Goal: Transaction & Acquisition: Purchase product/service

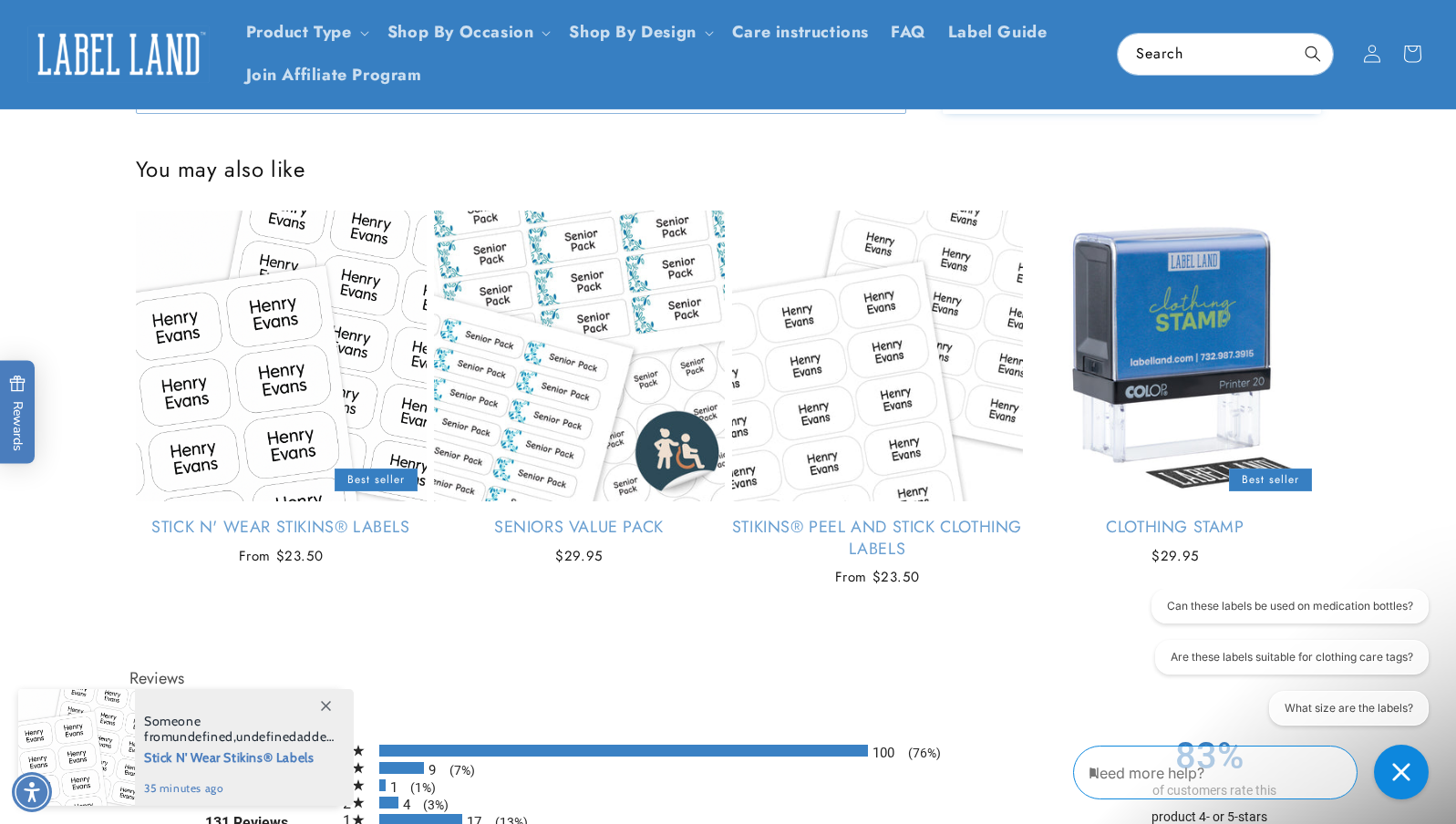
scroll to position [1567, 0]
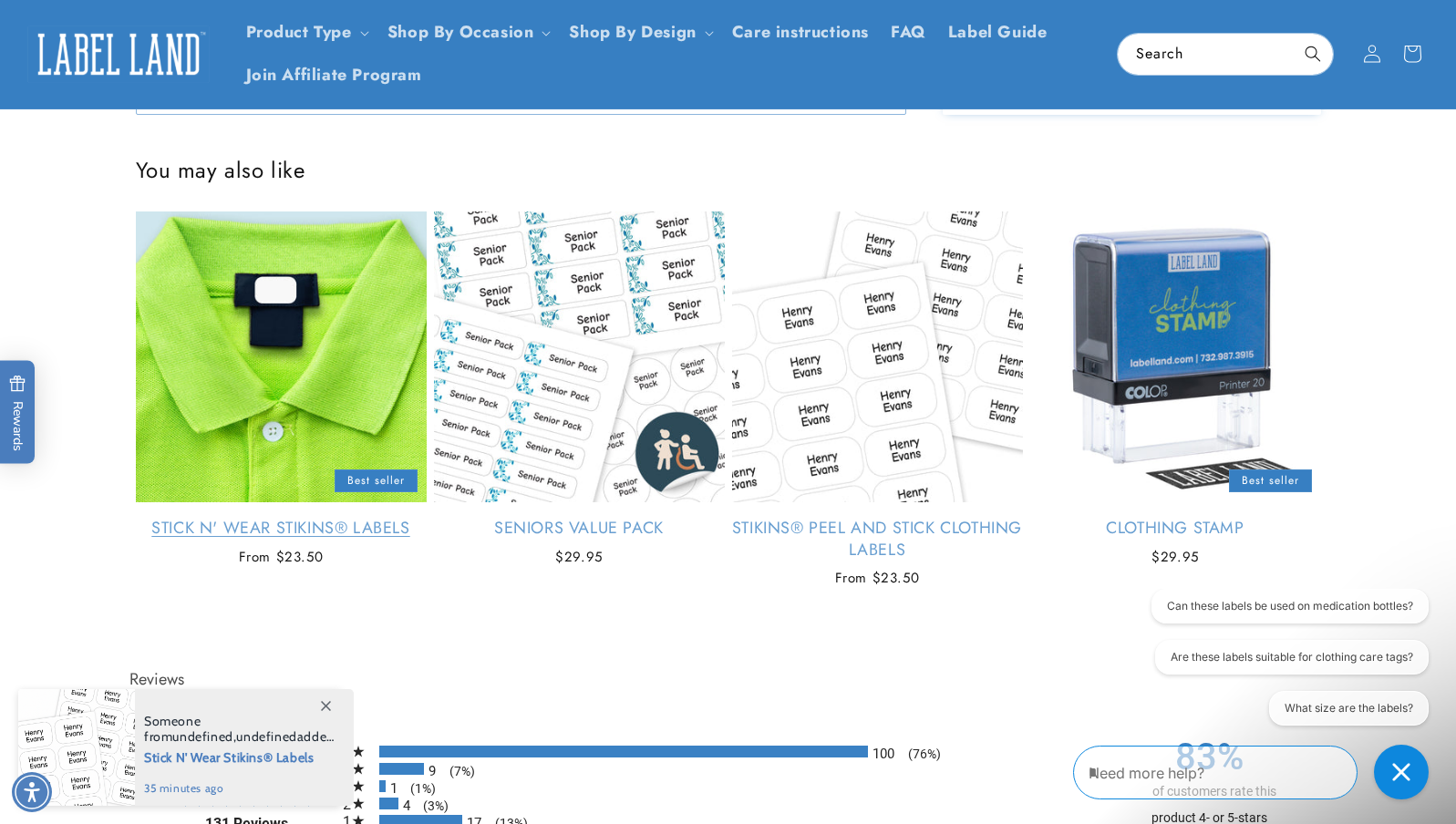
click at [291, 518] on link "Stick N' Wear Stikins® Labels" at bounding box center [282, 528] width 291 height 21
click at [292, 518] on link "Stick N' Wear Stikins® Labels" at bounding box center [282, 528] width 291 height 21
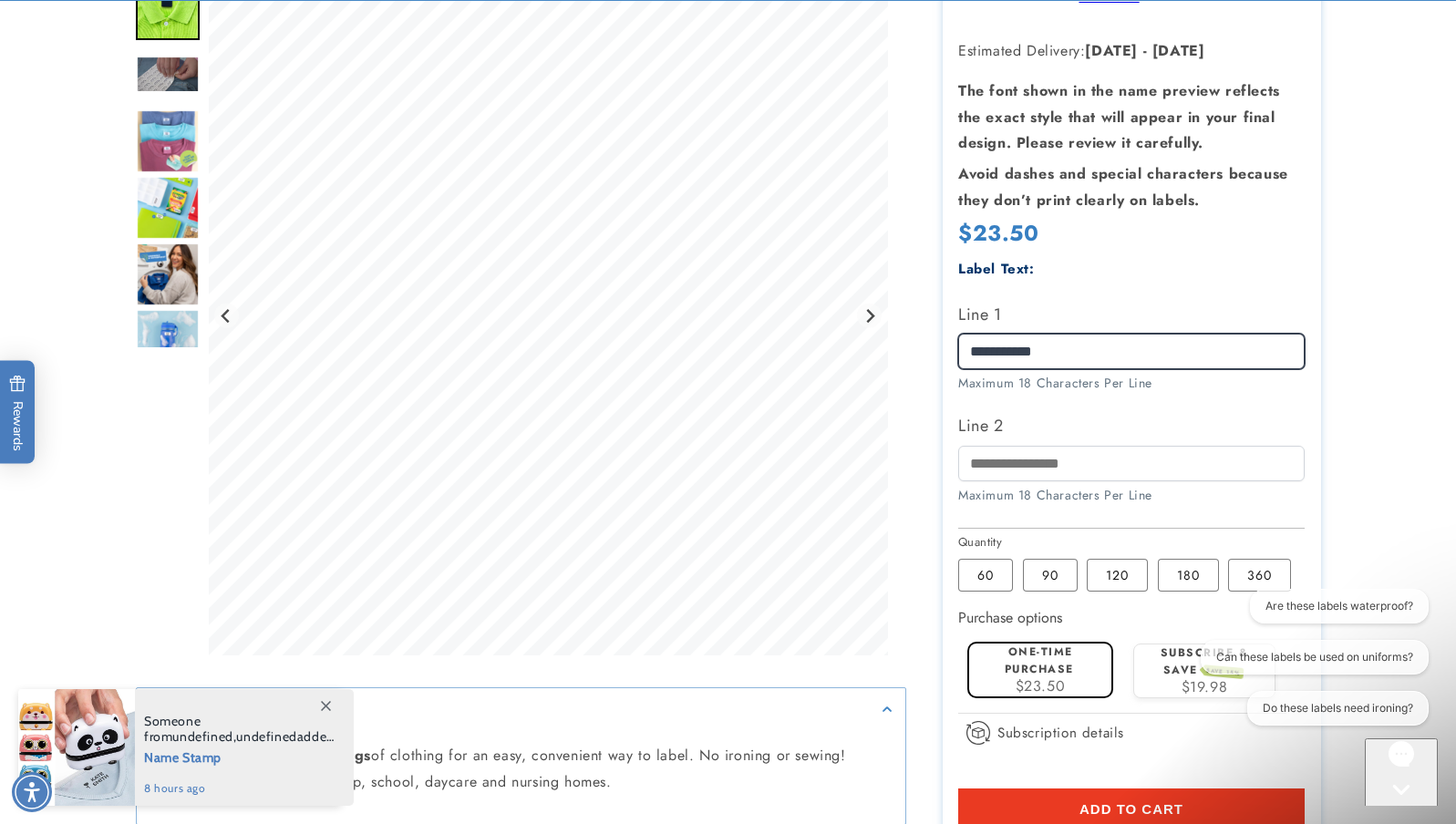
scroll to position [351, 0]
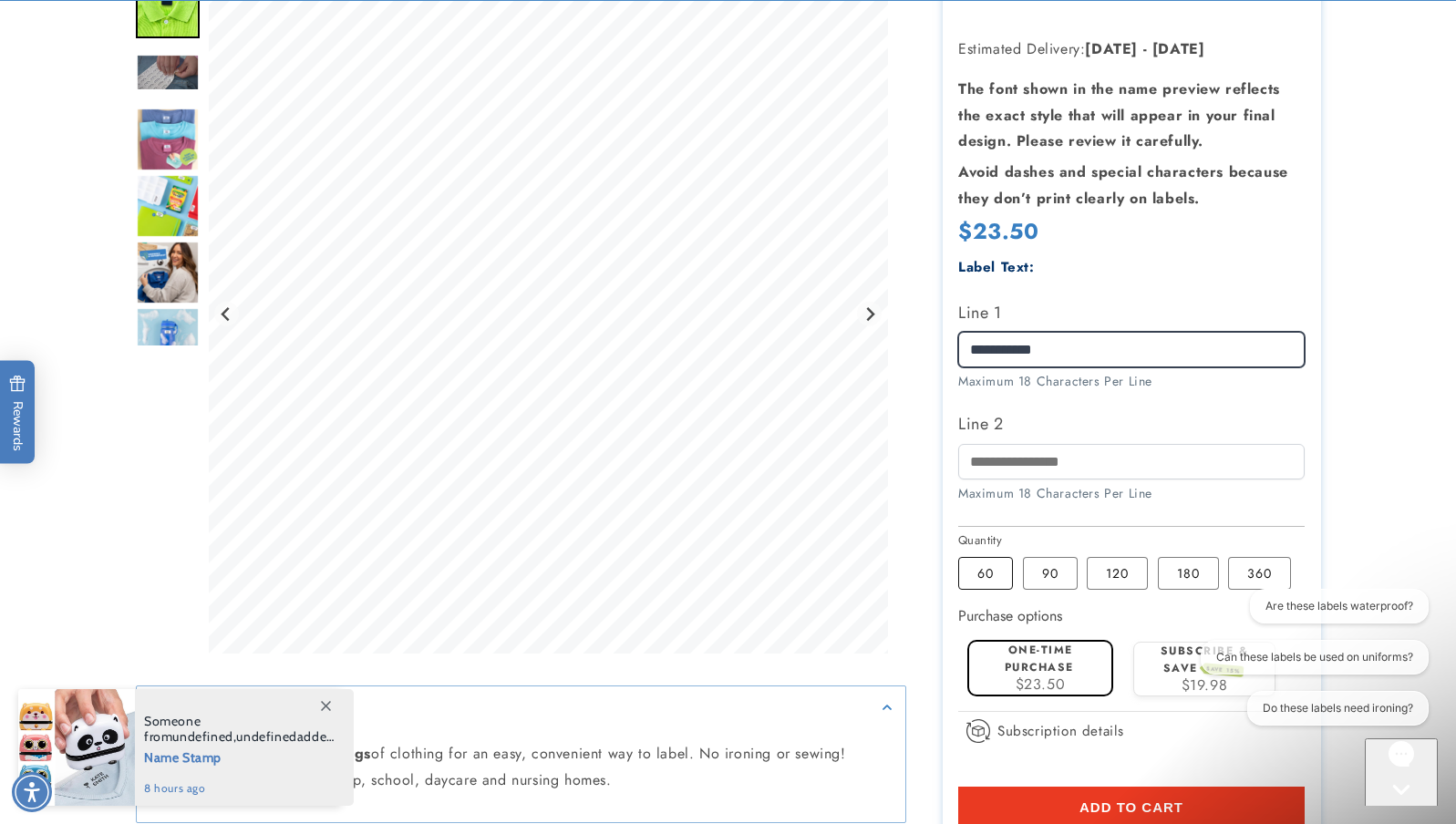
type input "**********"
click at [1000, 569] on label "60 Variant sold out or unavailable" at bounding box center [986, 574] width 55 height 33
click at [985, 565] on label "60 Variant sold out or unavailable" at bounding box center [986, 574] width 55 height 33
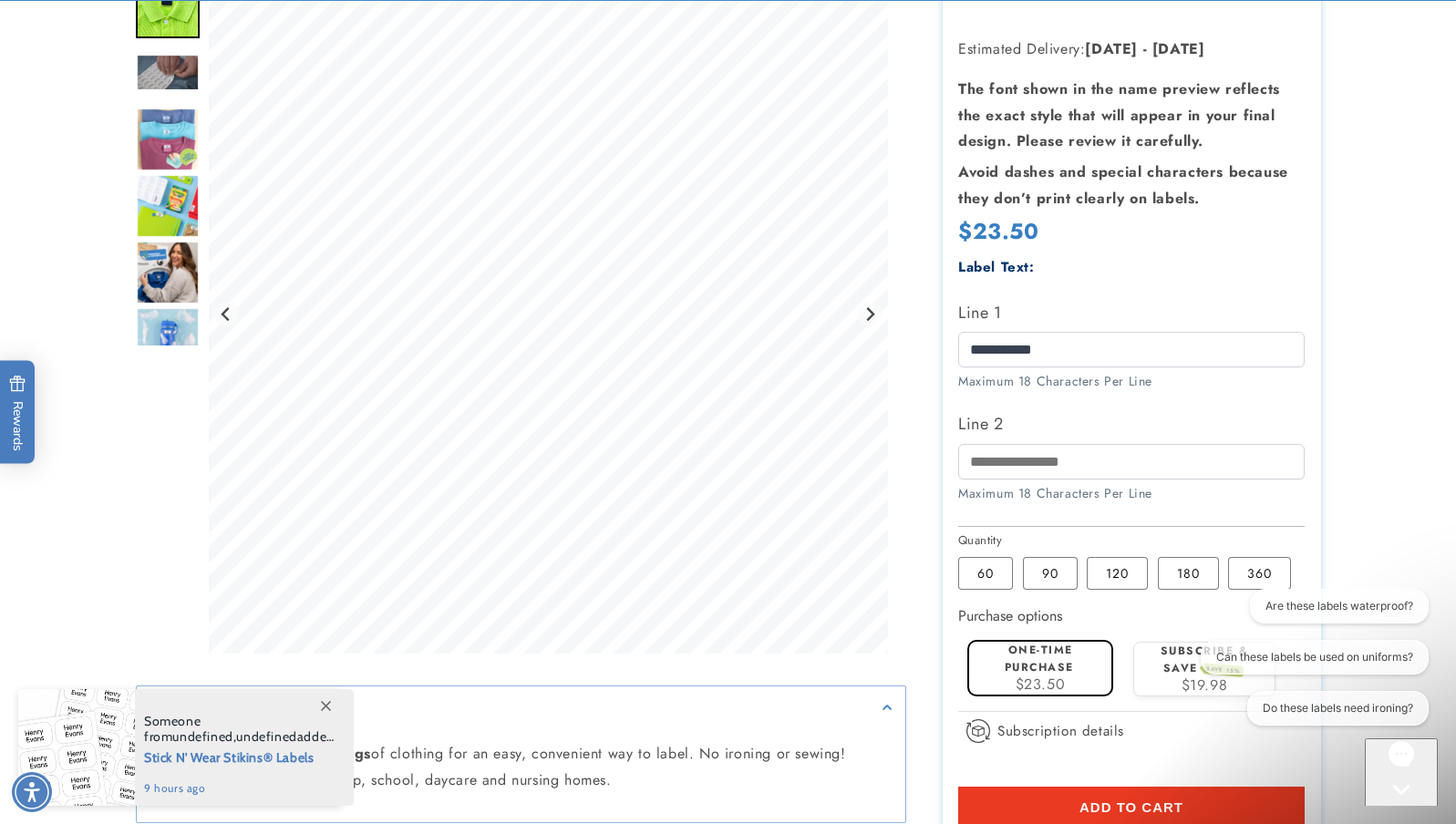
click at [1031, 656] on label "One-time purchase" at bounding box center [1039, 658] width 69 height 34
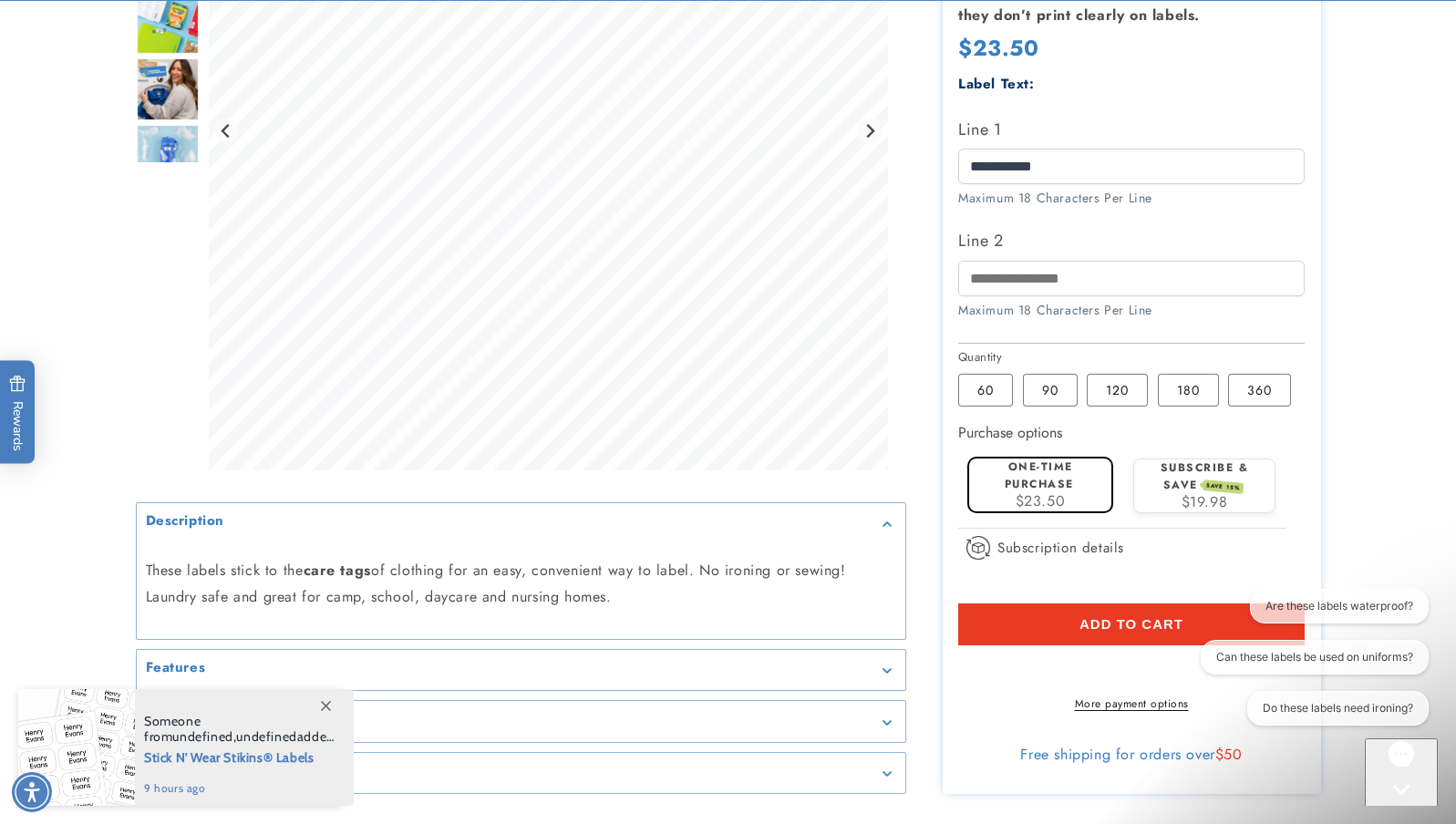
scroll to position [537, 0]
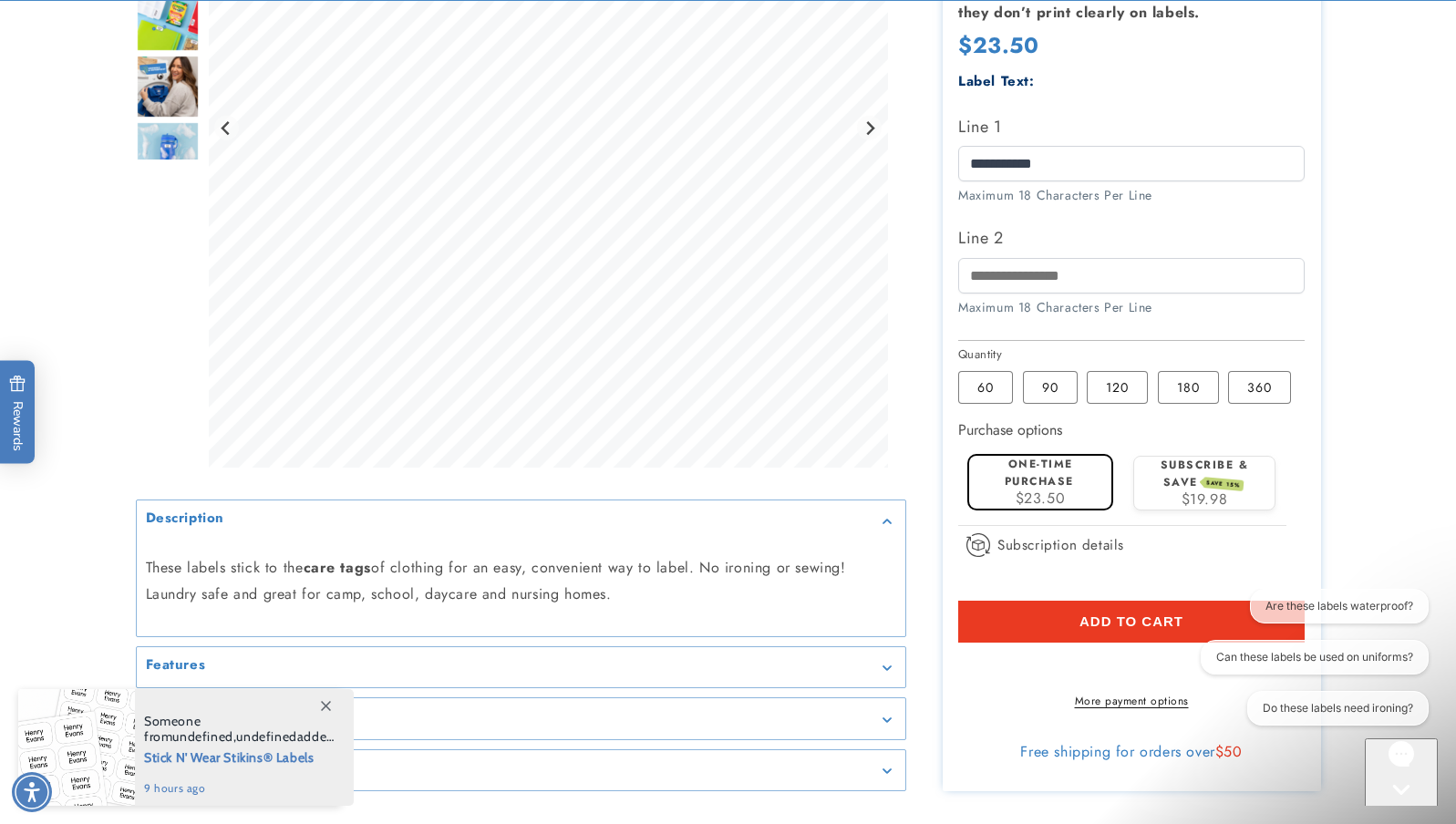
click at [1075, 611] on button "Add to cart" at bounding box center [1132, 621] width 346 height 42
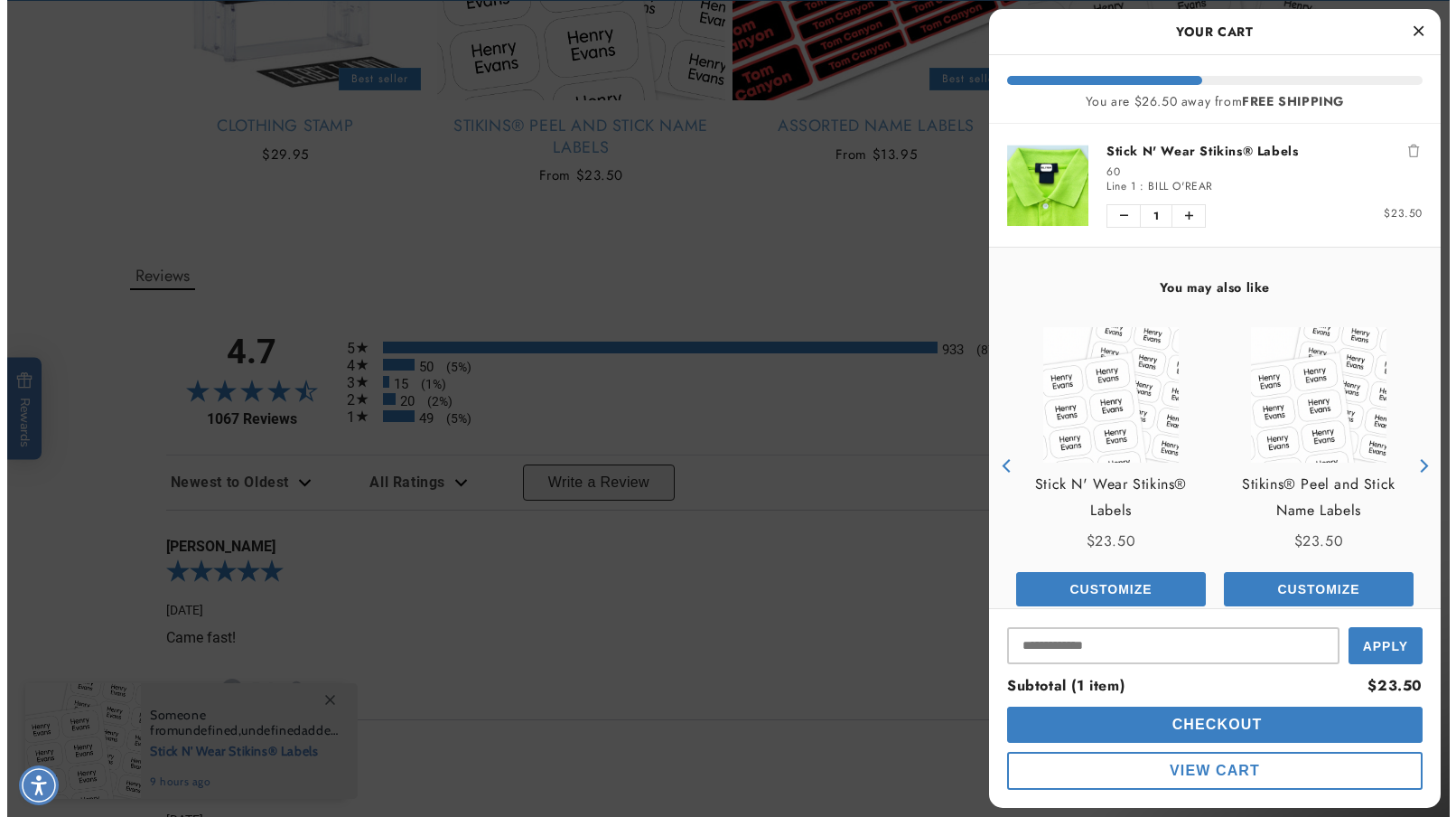
scroll to position [1605, 0]
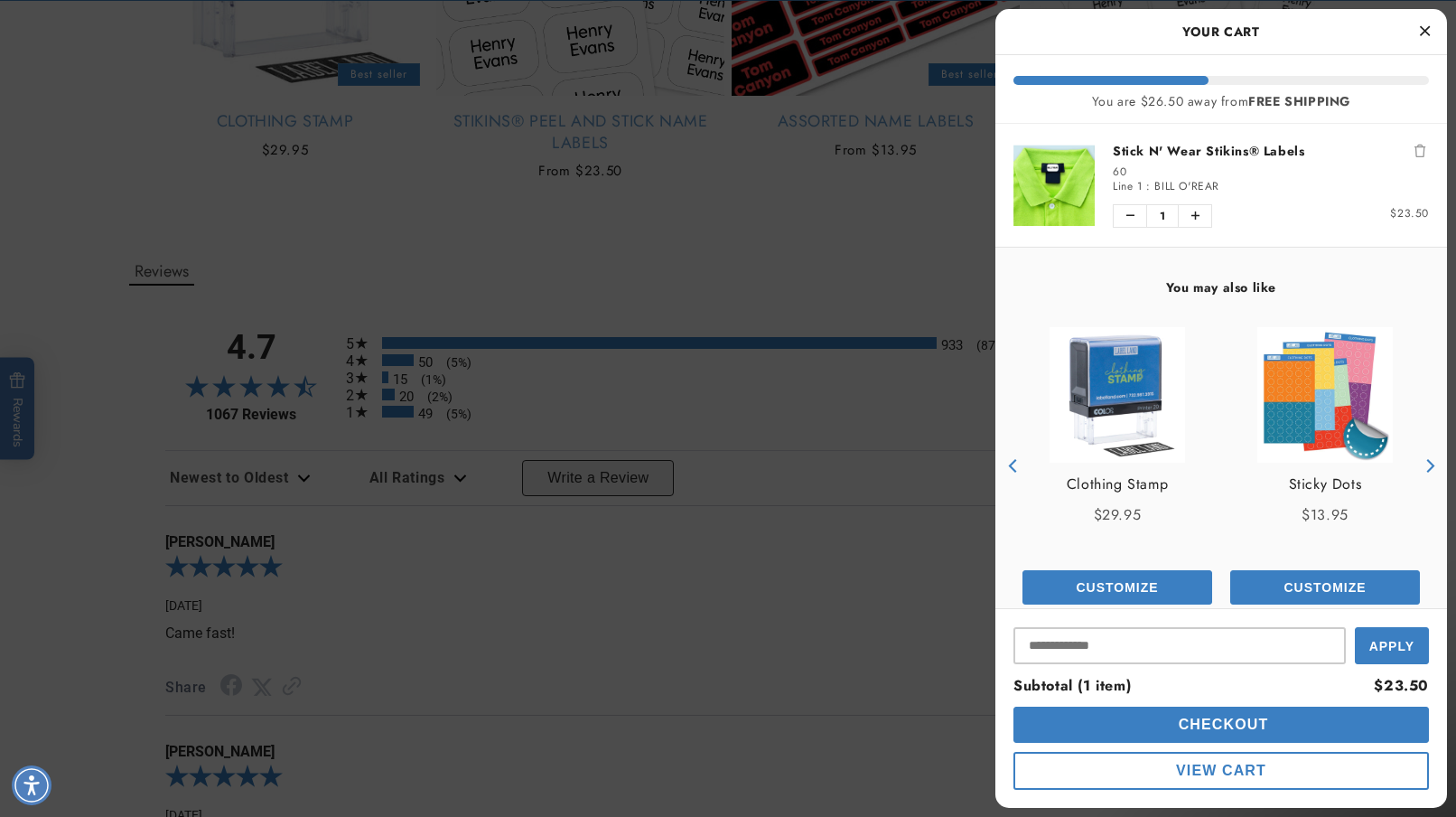
click at [1165, 717] on button "Checkout" at bounding box center [1221, 725] width 416 height 36
